Goal: Information Seeking & Learning: Learn about a topic

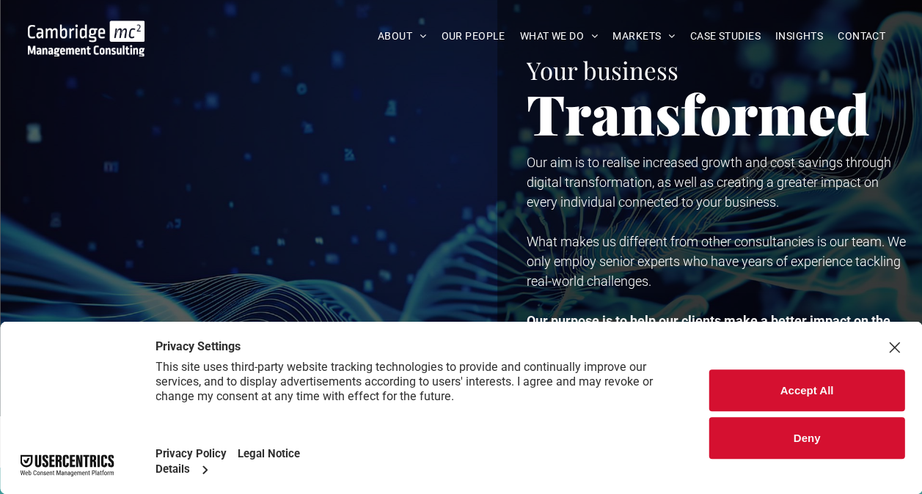
scroll to position [220, 0]
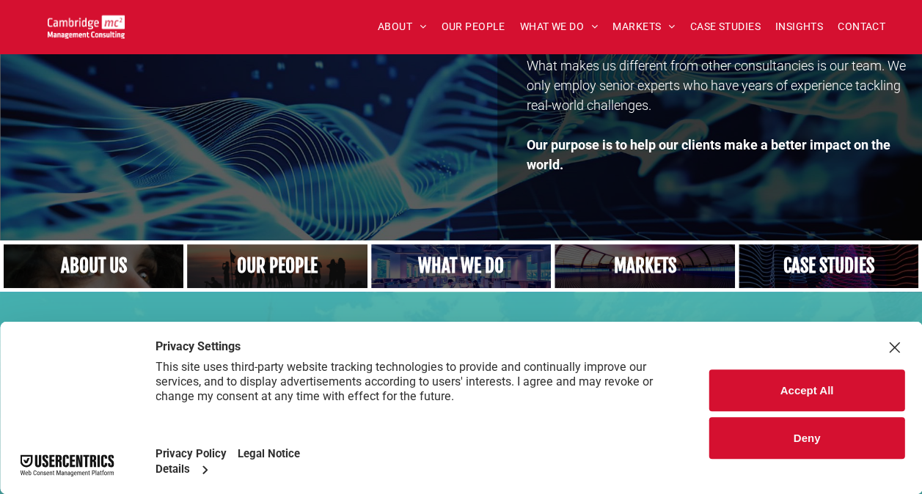
click at [777, 443] on button "Deny" at bounding box center [806, 438] width 195 height 42
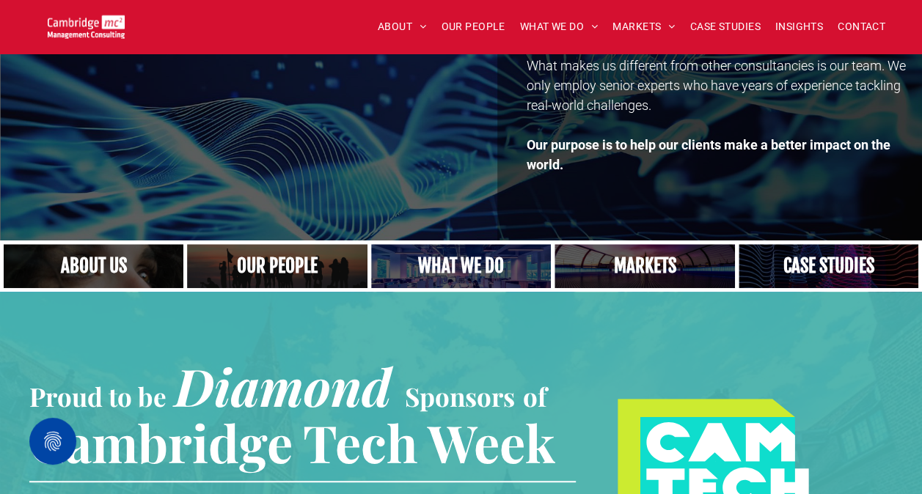
click at [274, 270] on link "A crowd in silhouette at sunset, on a rise or lookout point" at bounding box center [277, 266] width 191 height 47
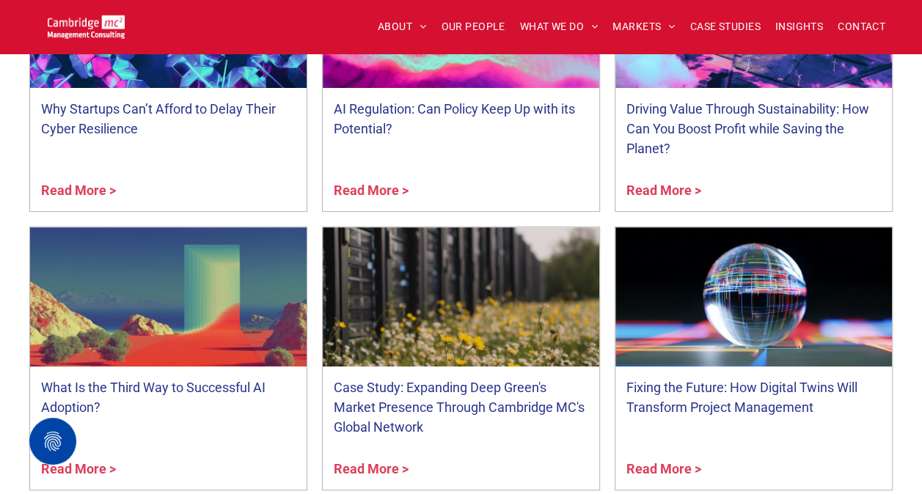
scroll to position [5794, 0]
